Goal: Task Accomplishment & Management: Manage account settings

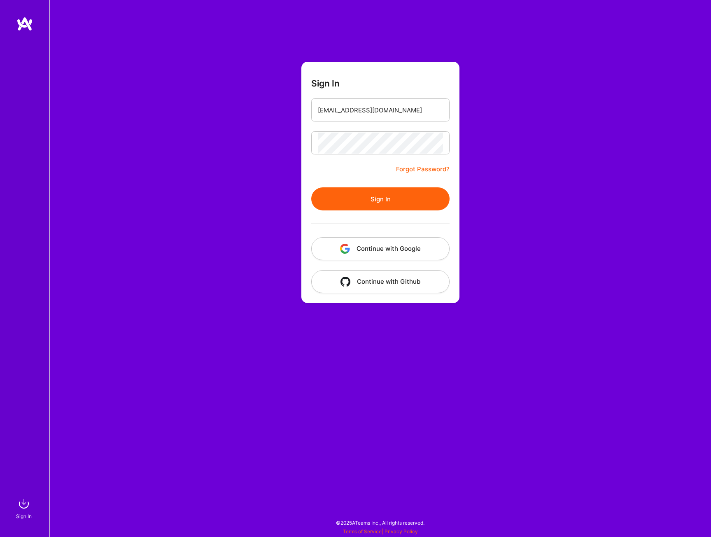
click at [381, 199] on button "Sign In" at bounding box center [380, 198] width 138 height 23
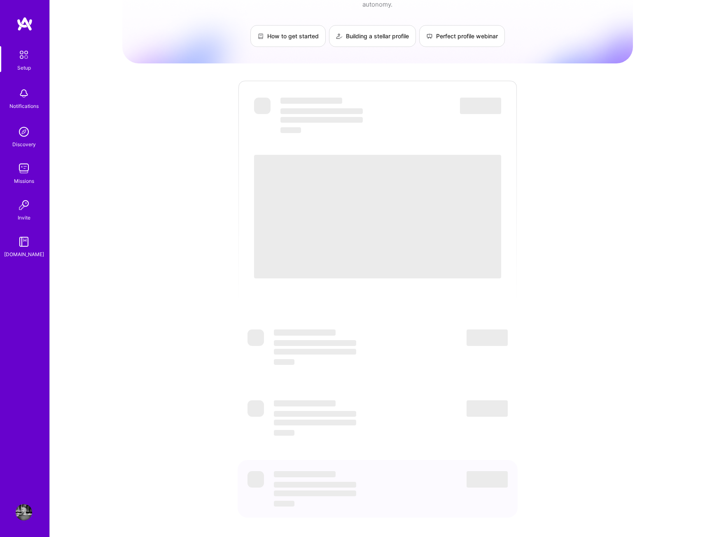
scroll to position [54, 0]
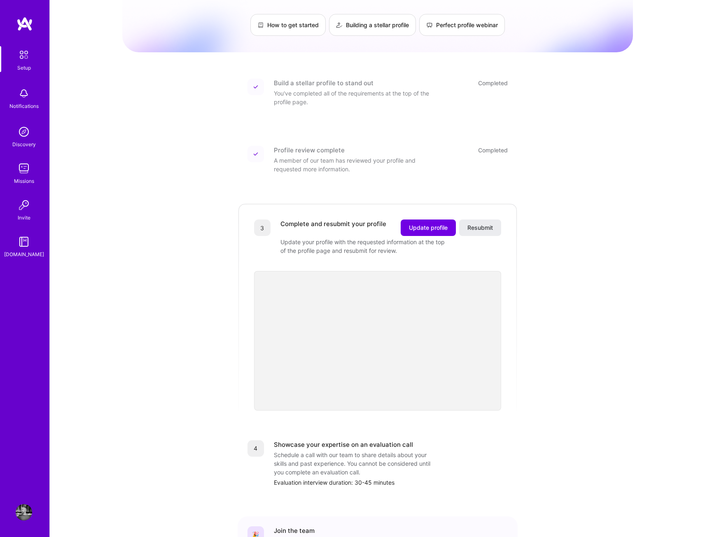
click at [213, 395] on div "Getting started as an [DOMAIN_NAME] Builder Complete the steps below to request…" at bounding box center [377, 282] width 511 height 660
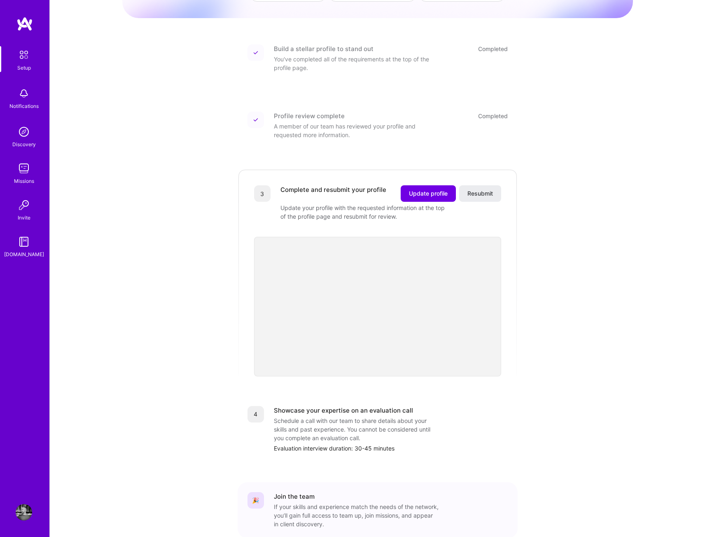
scroll to position [86, 0]
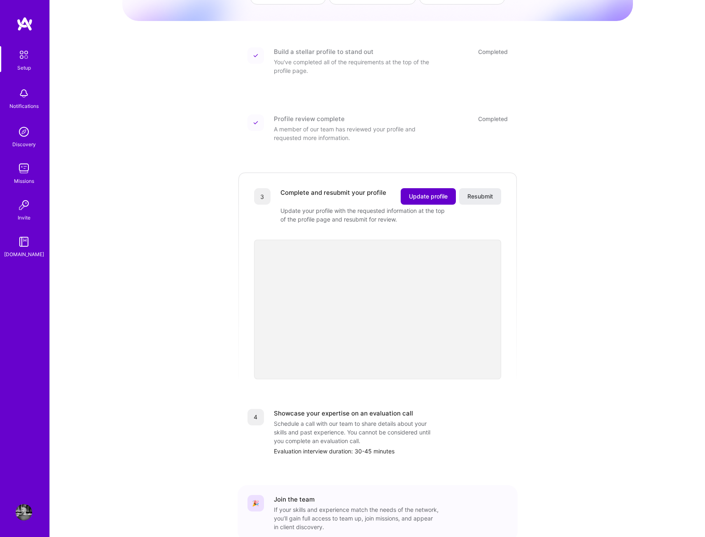
click at [421, 192] on span "Update profile" at bounding box center [428, 196] width 39 height 8
